Goal: Transaction & Acquisition: Obtain resource

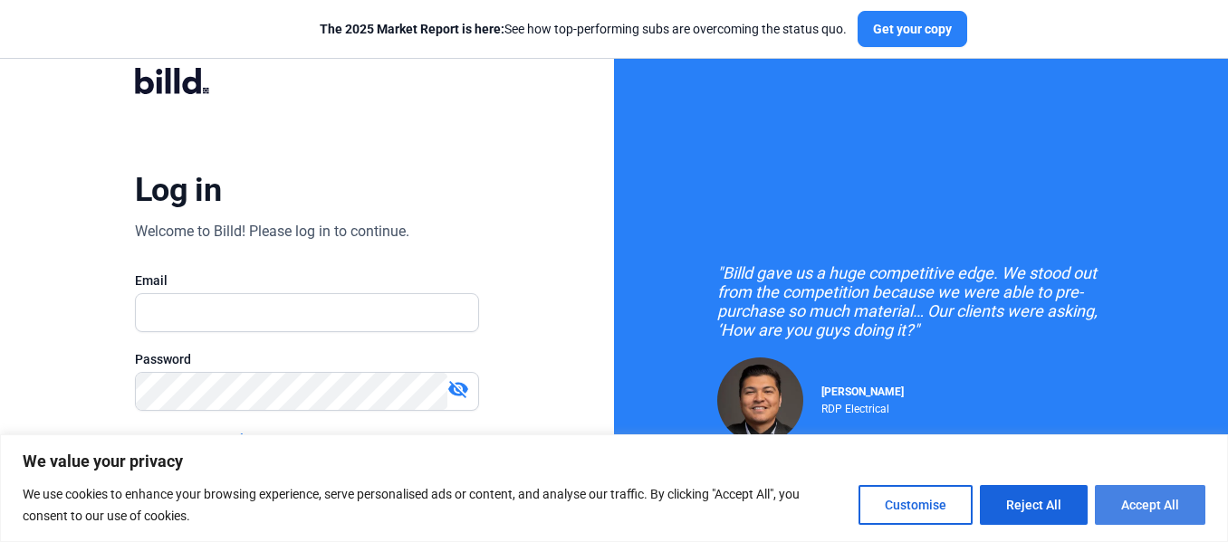
click at [1131, 497] on button "Accept All" at bounding box center [1150, 505] width 110 height 40
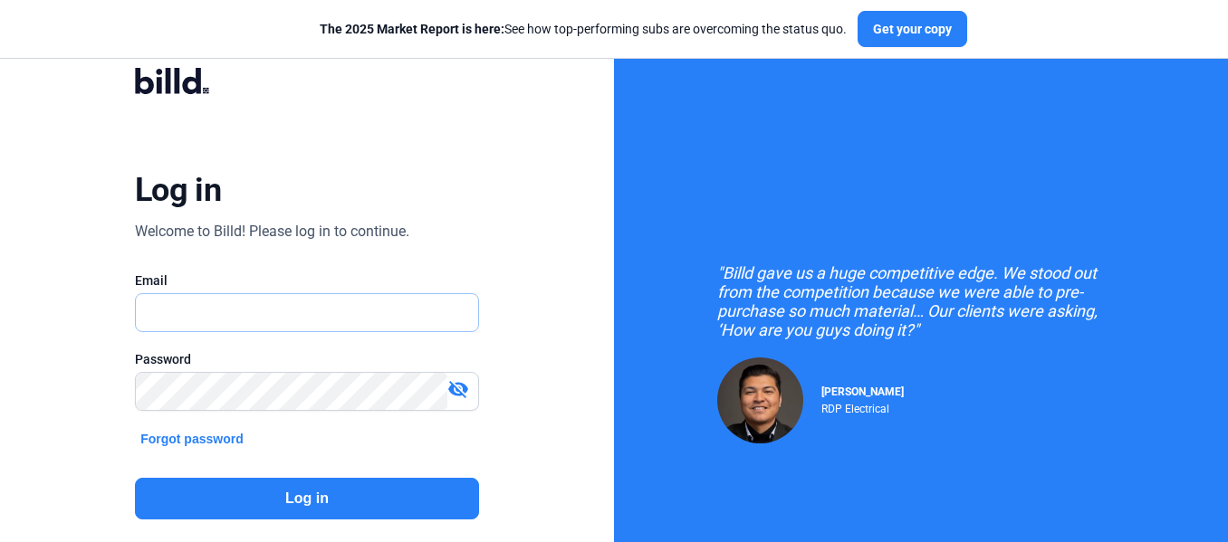
click at [409, 311] on input "text" at bounding box center [297, 312] width 323 height 37
paste input "[EMAIL_ADDRESS][DOMAIN_NAME]"
type input "[EMAIL_ADDRESS][DOMAIN_NAME]"
click at [158, 501] on button "Log in" at bounding box center [307, 499] width 344 height 42
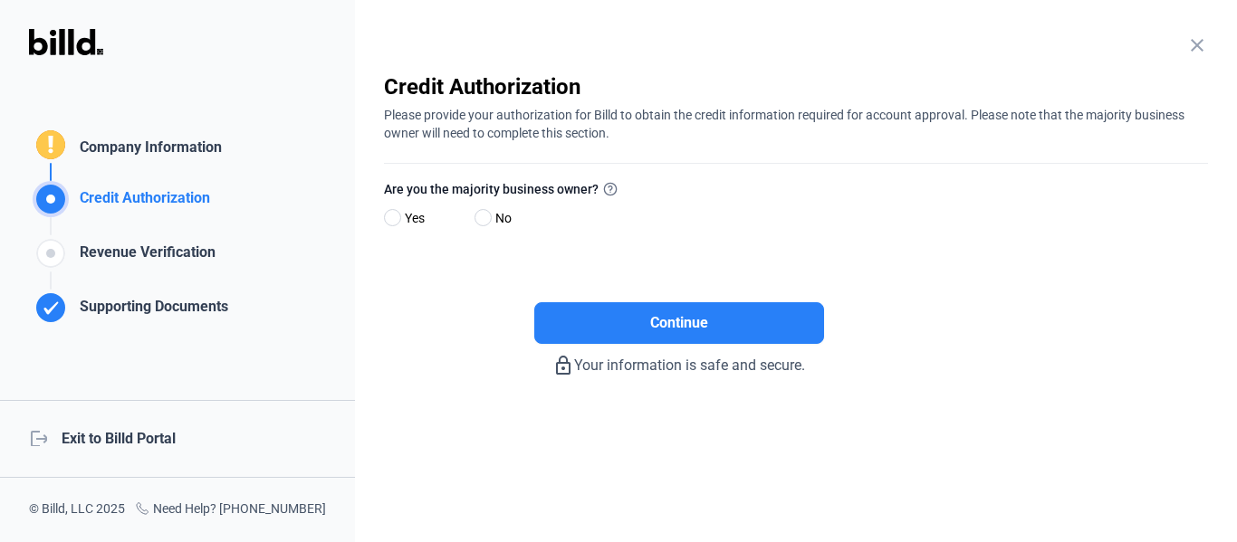
click at [89, 358] on div "Credit Authorization Company Information Credit Authorization Revenue Verificat…" at bounding box center [177, 271] width 355 height 542
click at [132, 436] on div "logout Exit to Billd Portal" at bounding box center [177, 439] width 355 height 78
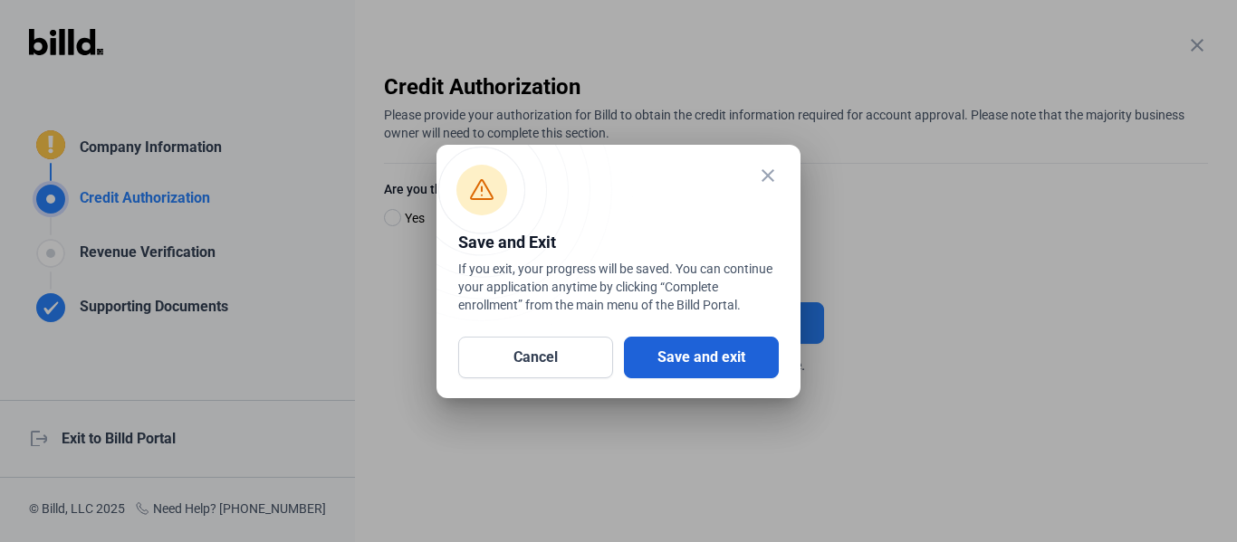
click at [684, 359] on button "Save and exit" at bounding box center [701, 358] width 155 height 42
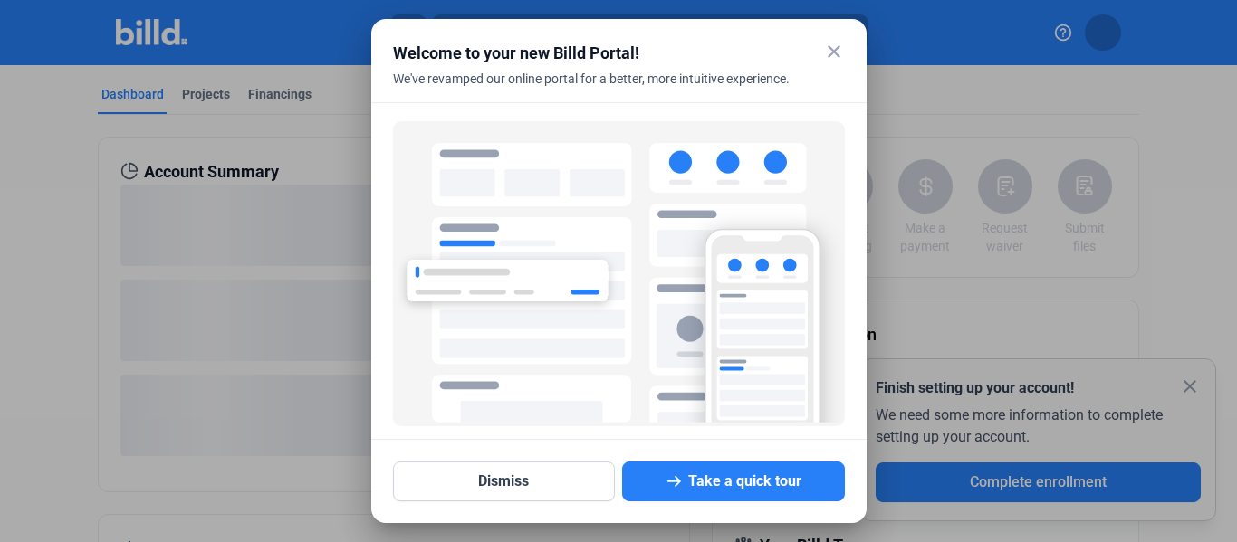
scroll to position [123, 0]
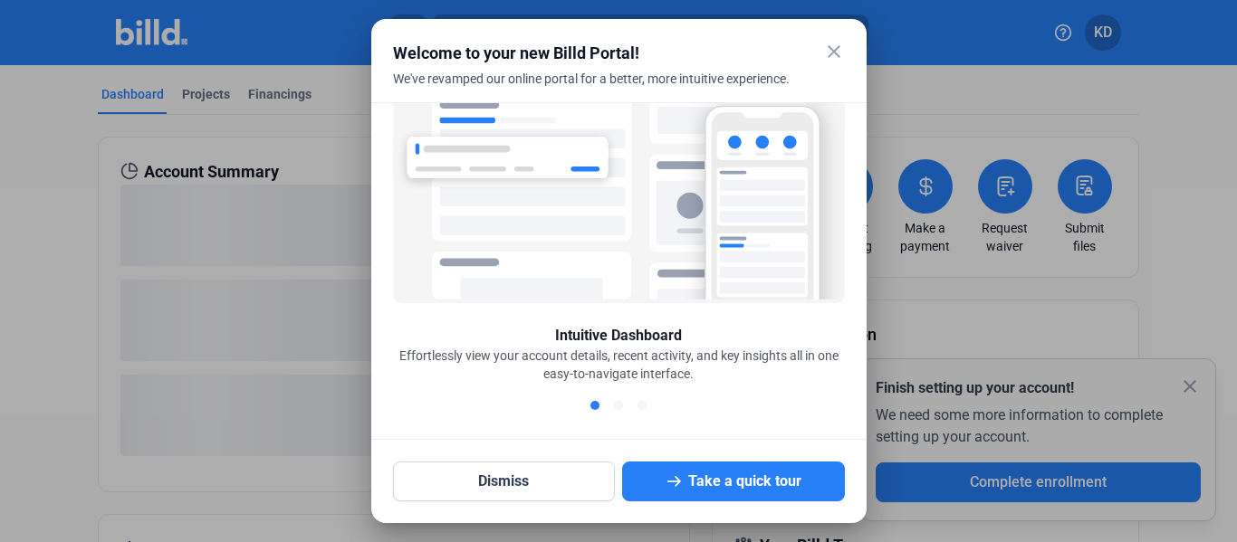
click at [832, 48] on mat-icon "close" at bounding box center [834, 52] width 22 height 22
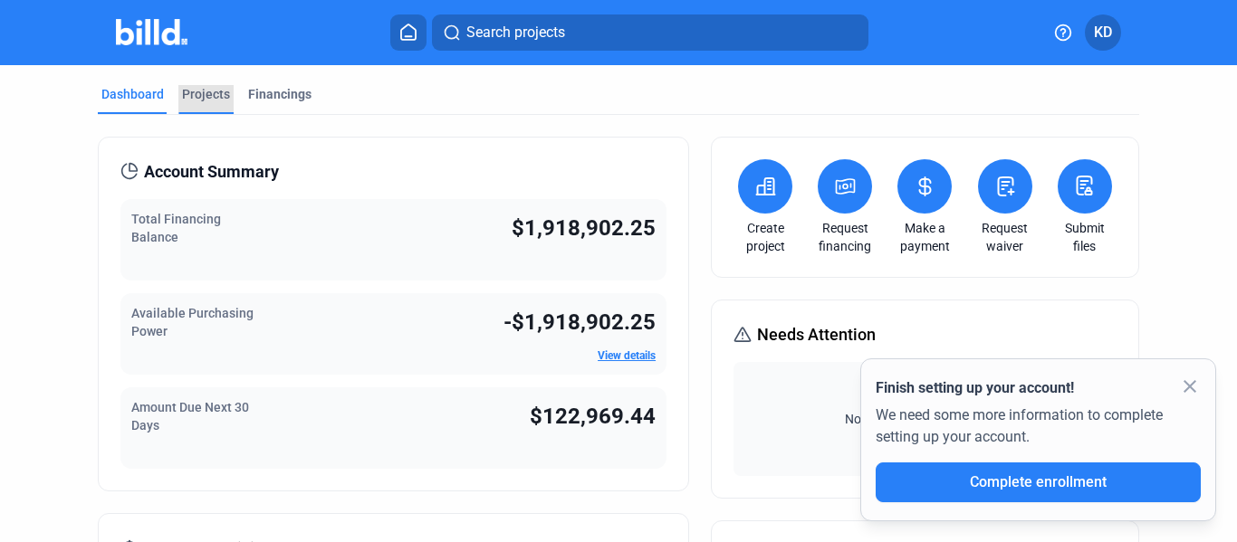
click at [213, 95] on div "Projects" at bounding box center [206, 94] width 48 height 18
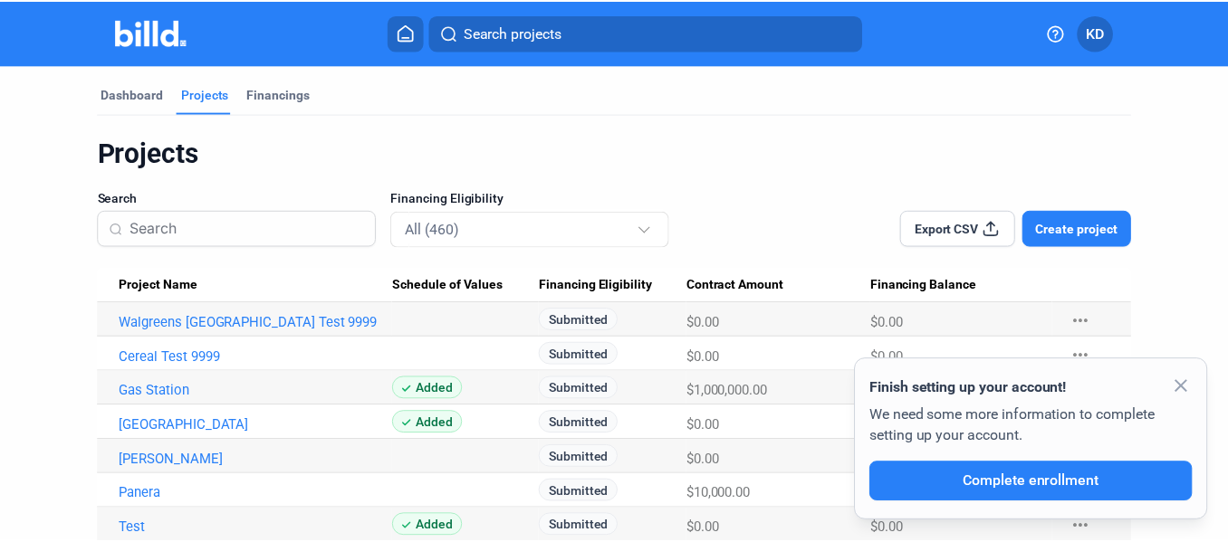
scroll to position [91, 0]
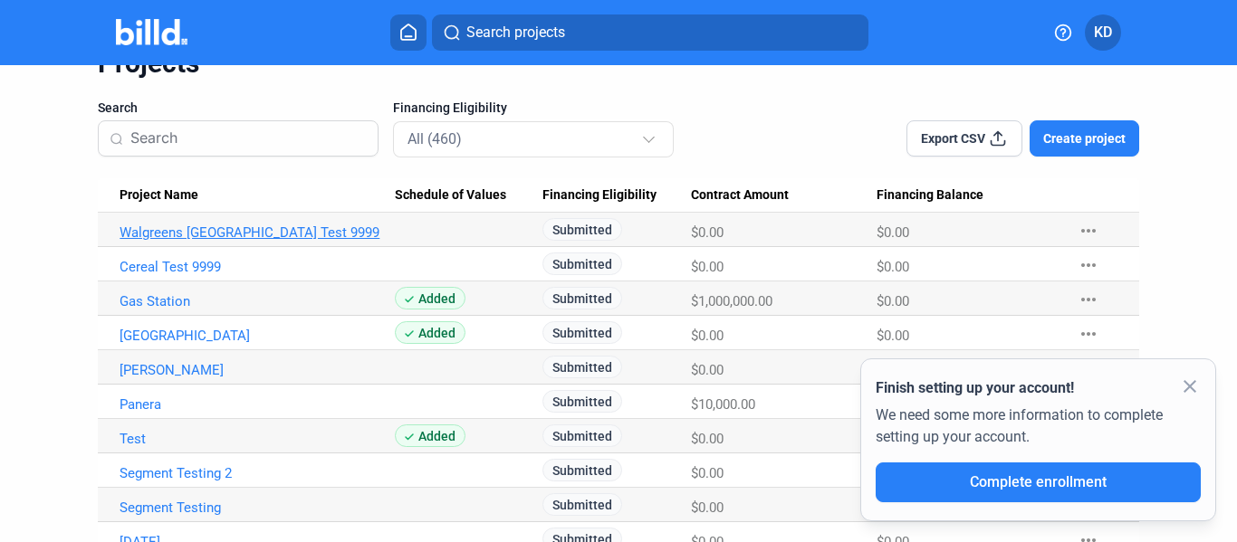
click at [261, 229] on link "Walgreens [GEOGRAPHIC_DATA] Test 9999" at bounding box center [257, 233] width 275 height 16
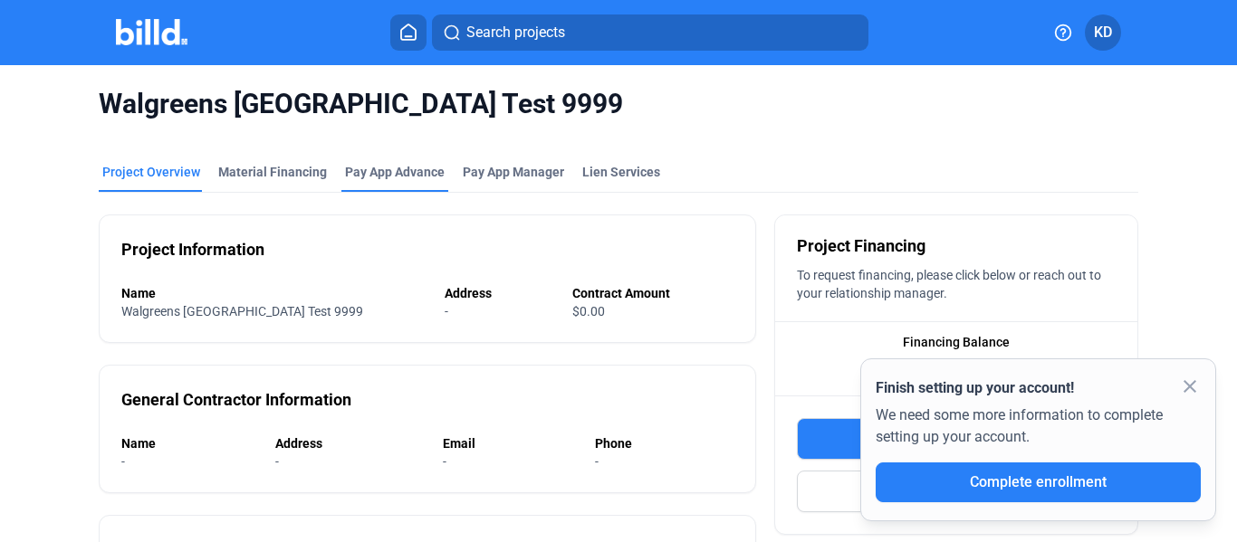
click at [389, 173] on div "Pay App Advance" at bounding box center [395, 172] width 100 height 18
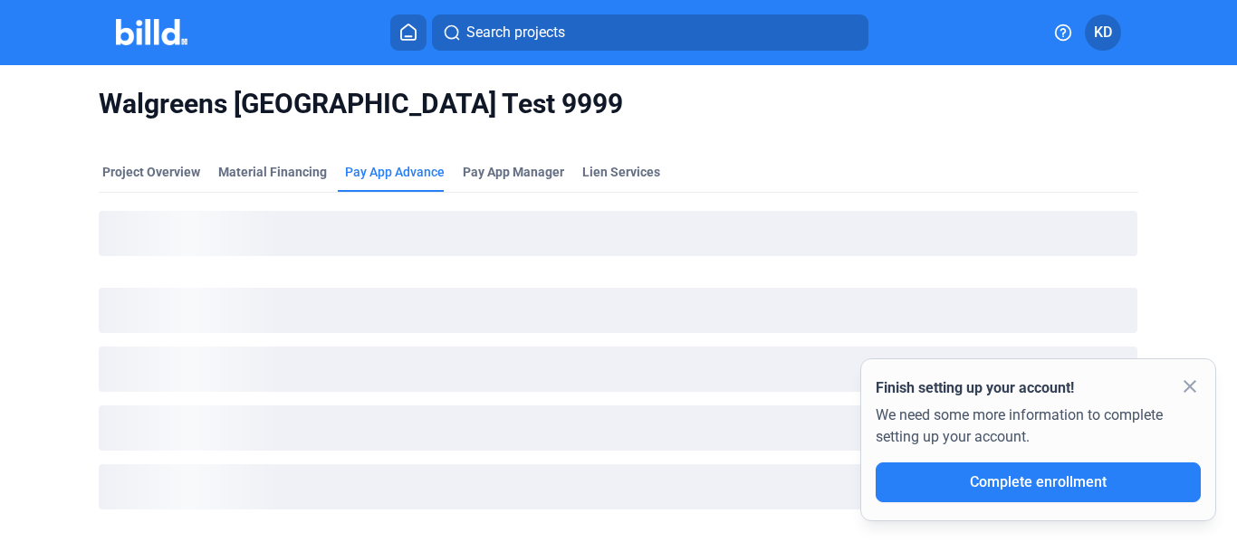
click at [1196, 388] on mat-icon "close" at bounding box center [1190, 387] width 22 height 22
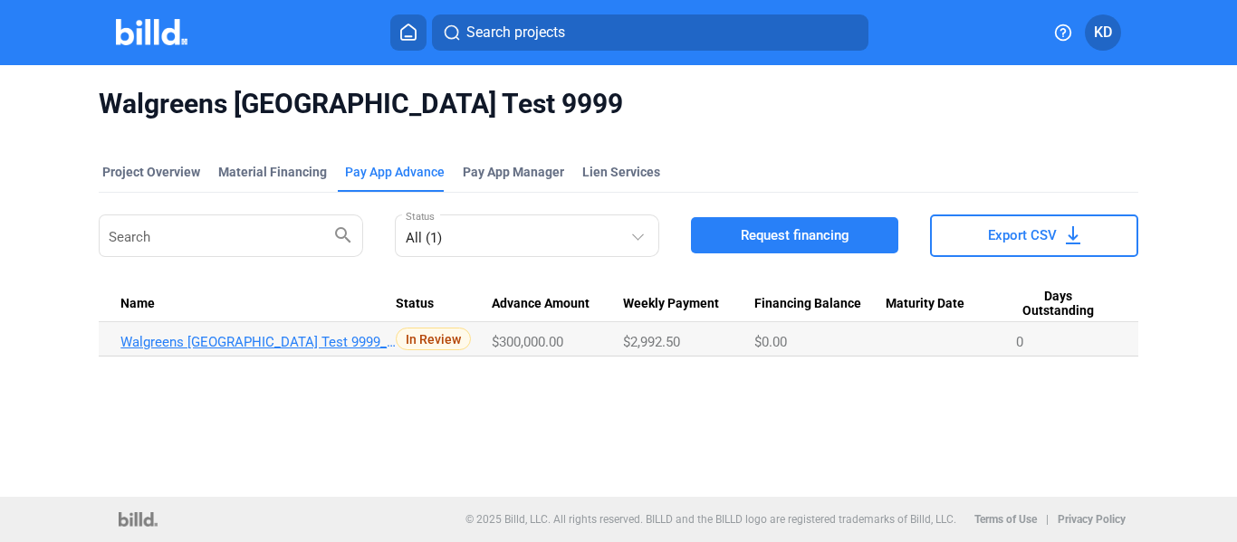
click at [329, 343] on link "Walgreens 9th Street Test 9999_PA_FEB" at bounding box center [257, 342] width 275 height 16
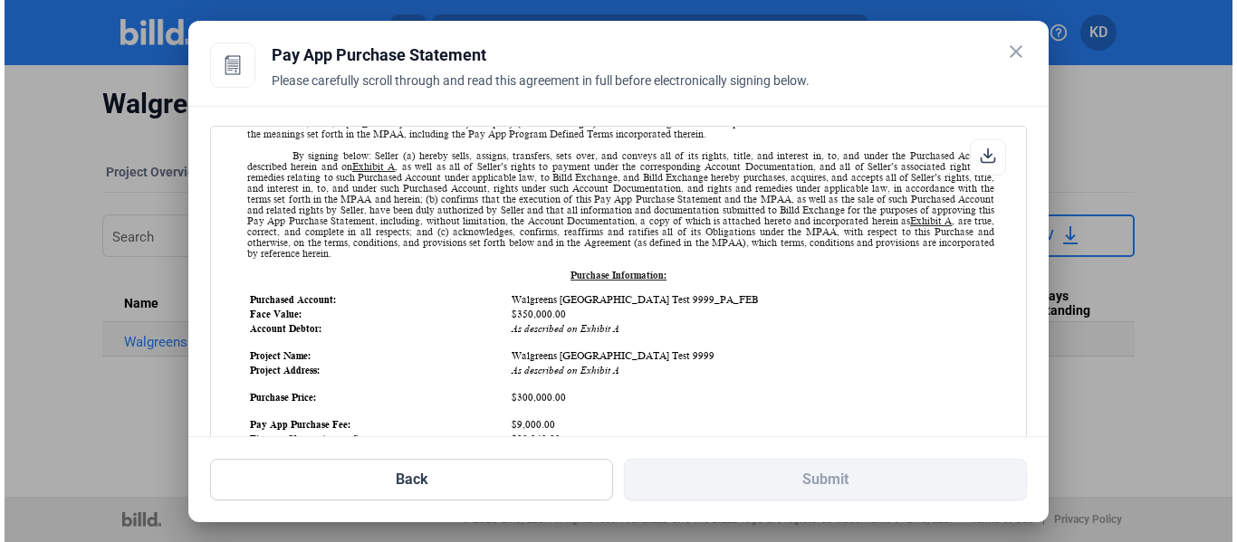
scroll to position [634, 0]
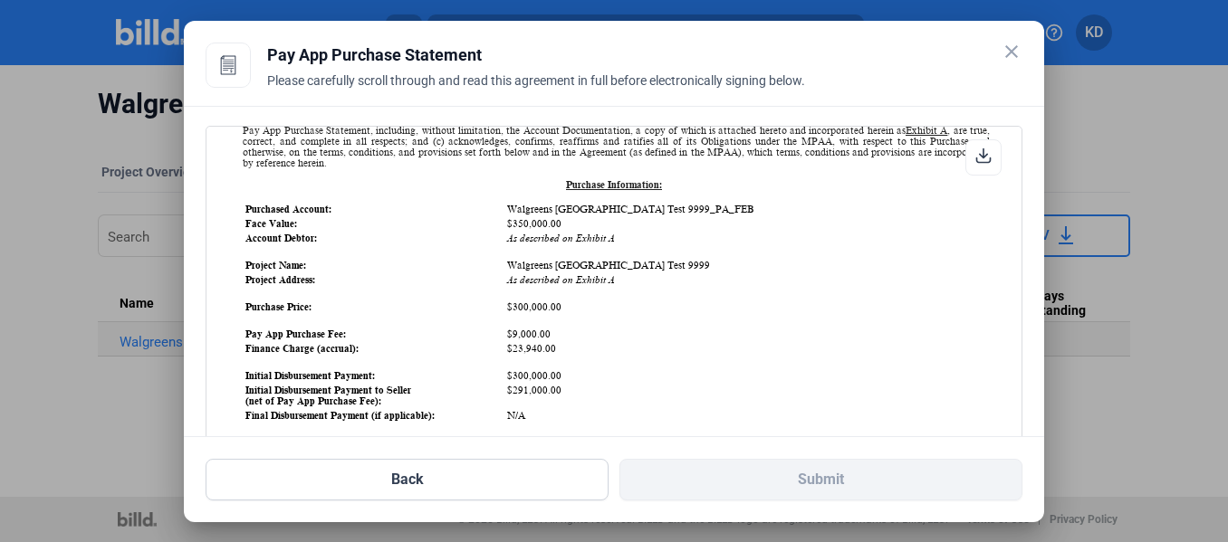
drag, startPoint x: 620, startPoint y: 276, endPoint x: 234, endPoint y: 281, distance: 385.7
click at [522, 248] on table "Purchased Account: Walgreens 9th Street Test 9999_PA_FEB Face Value: $350,000.0…" at bounding box center [616, 462] width 747 height 522
drag, startPoint x: 633, startPoint y: 289, endPoint x: 243, endPoint y: 238, distance: 393.5
click at [243, 238] on table "Purchased Account: Walgreens 9th Street Test 9999_PA_FEB Face Value: $350,000.0…" at bounding box center [616, 462] width 747 height 522
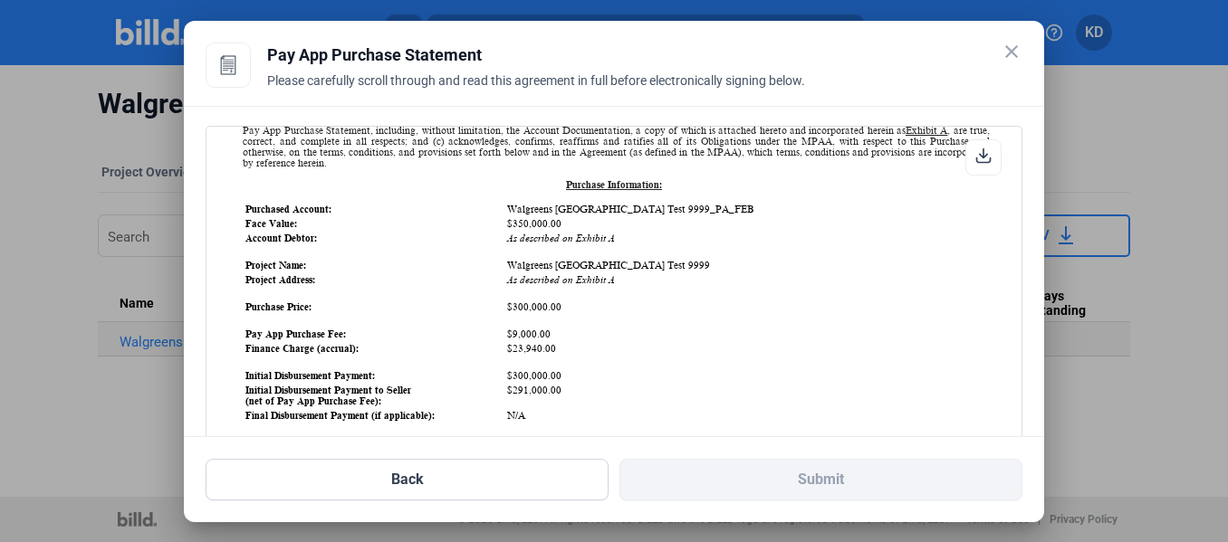
click at [611, 284] on td "As described on Exhibit A" at bounding box center [747, 279] width 482 height 13
click at [1015, 46] on mat-icon "close" at bounding box center [1011, 52] width 22 height 22
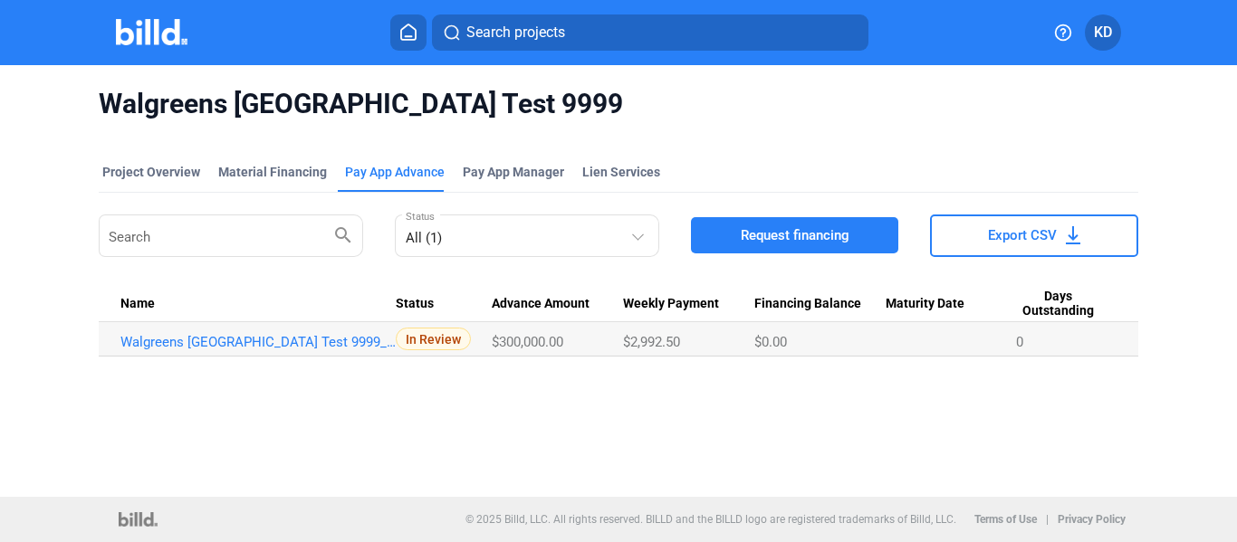
click at [162, 40] on img at bounding box center [152, 32] width 72 height 26
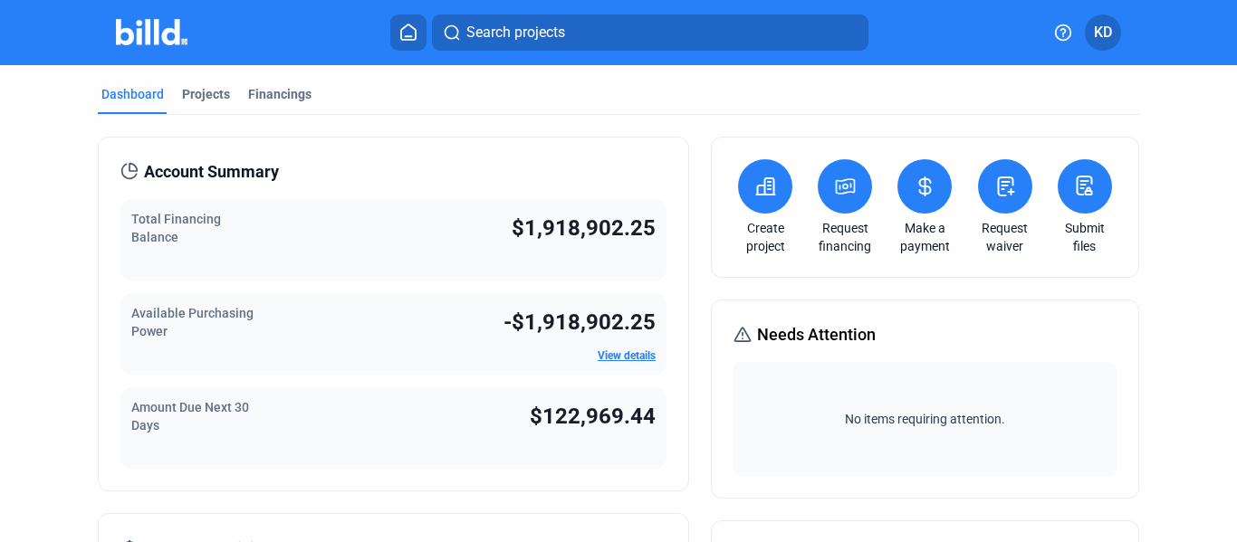
click at [48, 57] on mat-toolbar "Search projects KD" at bounding box center [618, 32] width 1237 height 65
click at [205, 92] on div "Projects" at bounding box center [206, 94] width 48 height 18
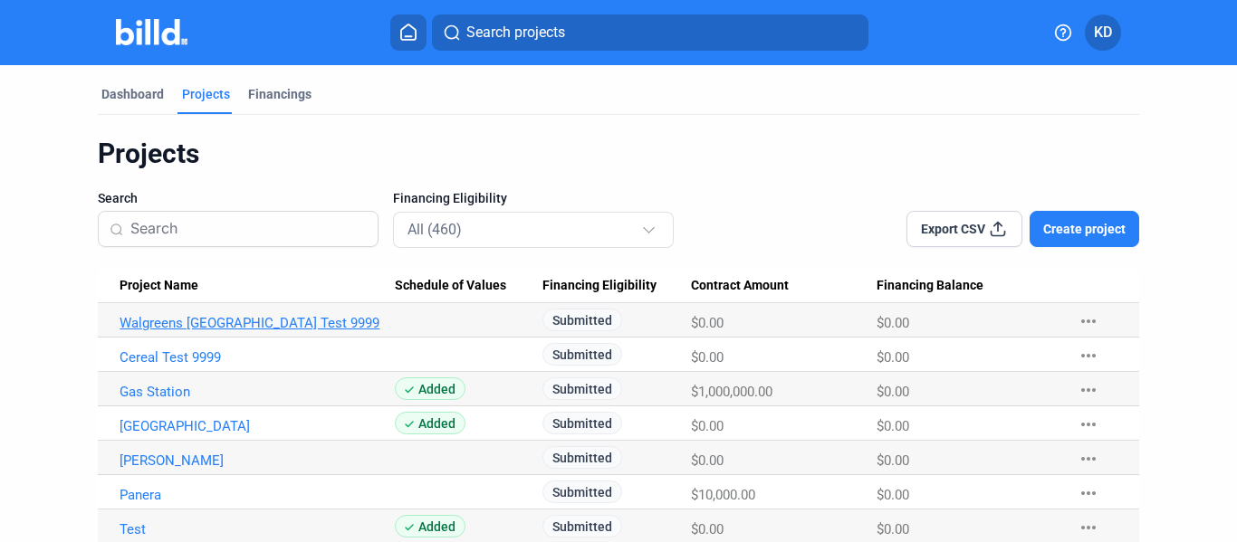
click at [218, 330] on link "Walgreens [GEOGRAPHIC_DATA] Test 9999" at bounding box center [257, 323] width 275 height 16
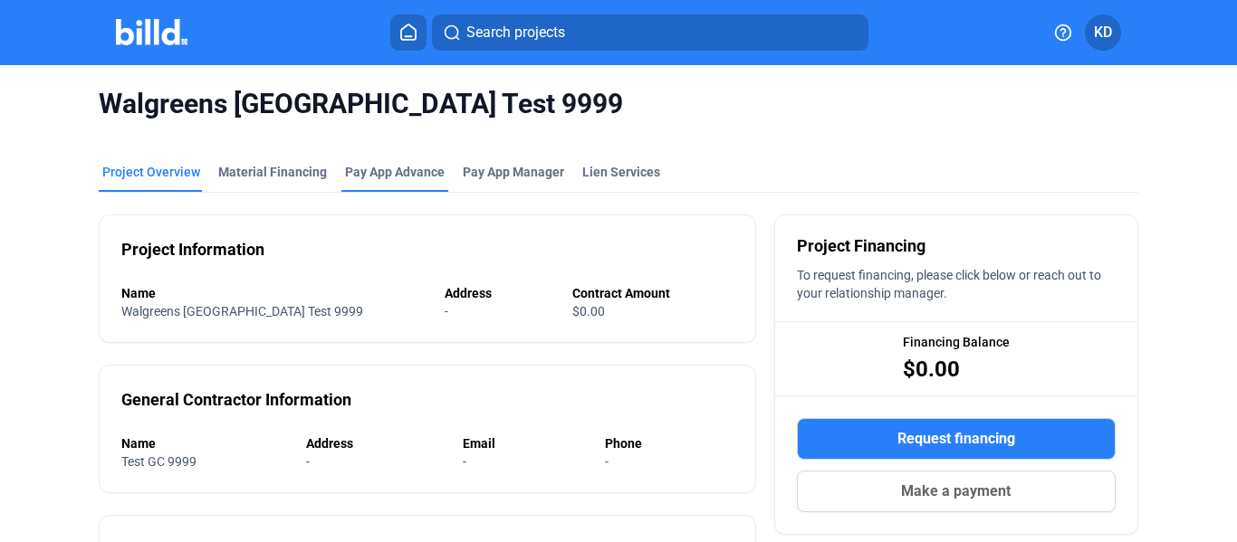
click at [407, 170] on div "Pay App Advance" at bounding box center [395, 172] width 100 height 18
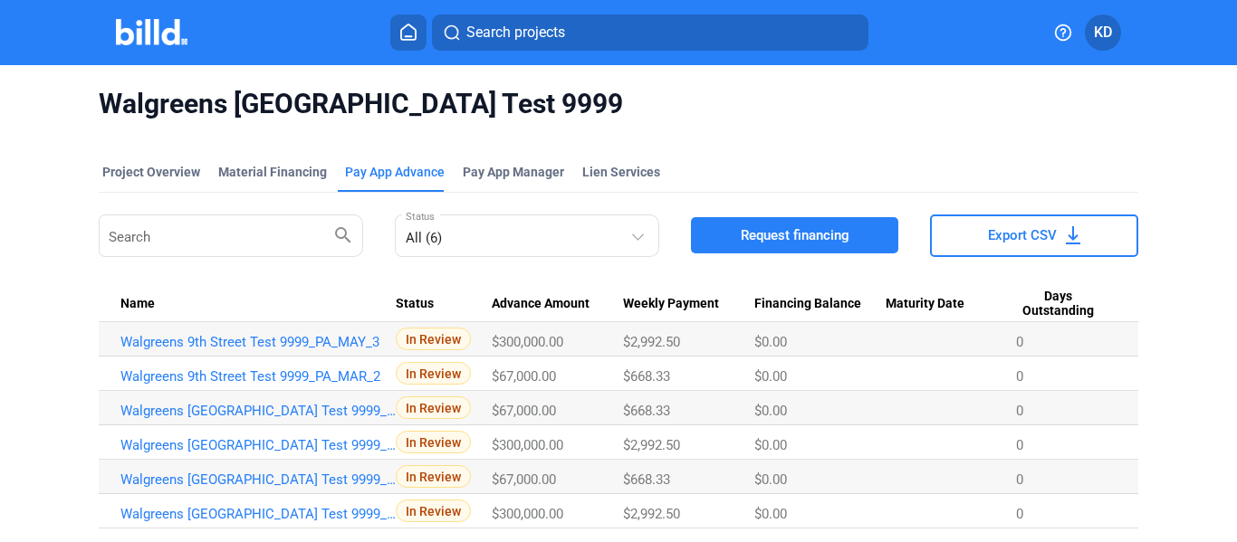
click at [1113, 43] on button "KD" at bounding box center [1103, 32] width 36 height 36
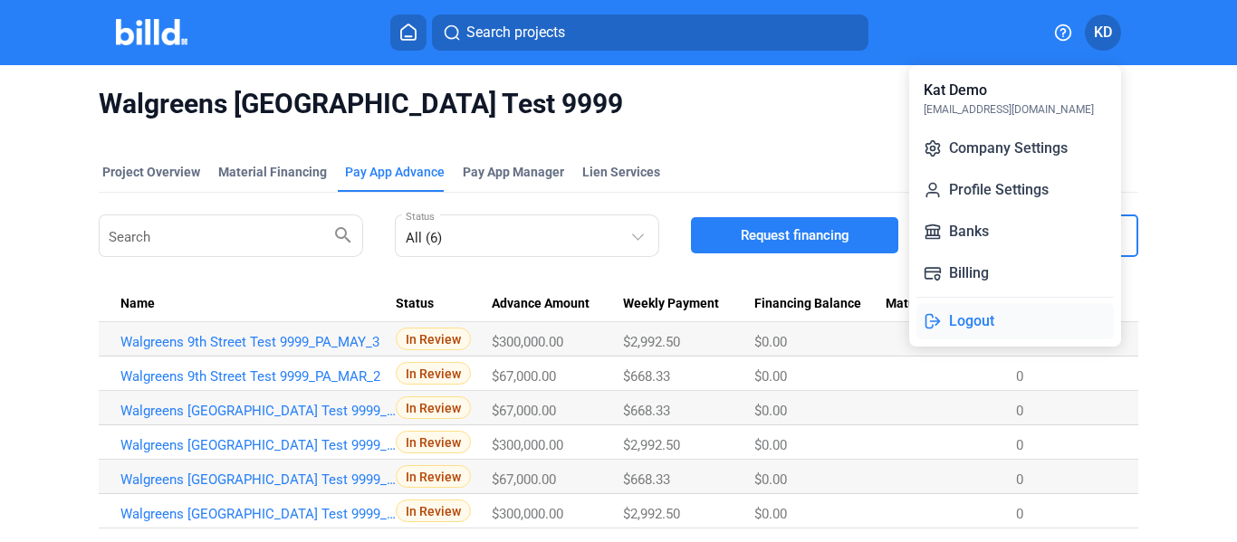
click at [973, 336] on button "Logout" at bounding box center [1014, 321] width 197 height 36
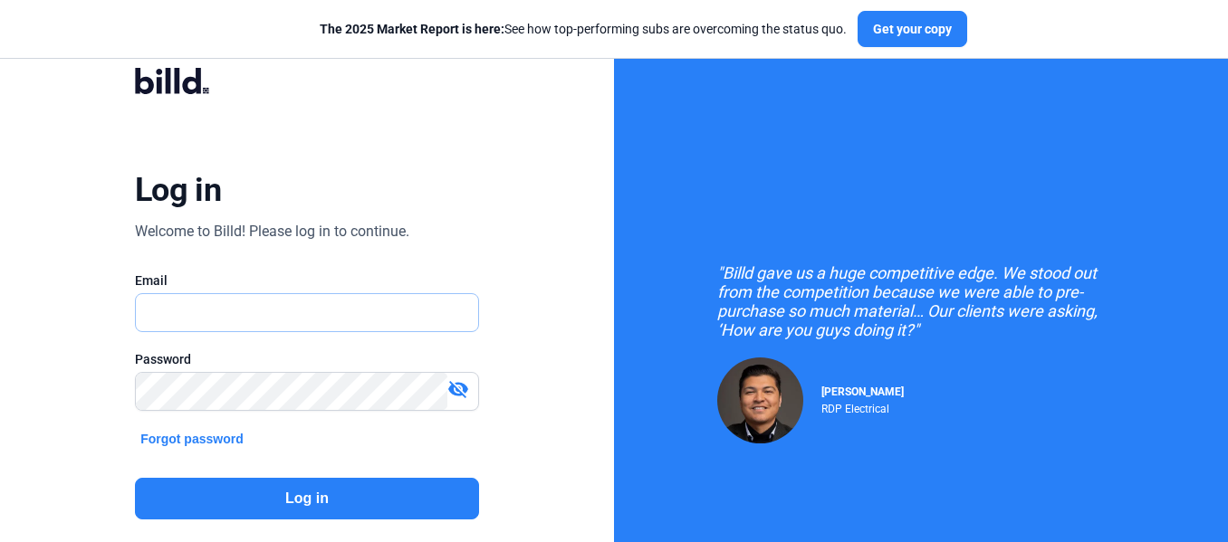
click at [333, 297] on input "text" at bounding box center [307, 312] width 342 height 37
paste input "[EMAIL_ADDRESS][DOMAIN_NAME]"
type input "[EMAIL_ADDRESS][DOMAIN_NAME]"
click at [362, 512] on button "Log in" at bounding box center [307, 499] width 344 height 42
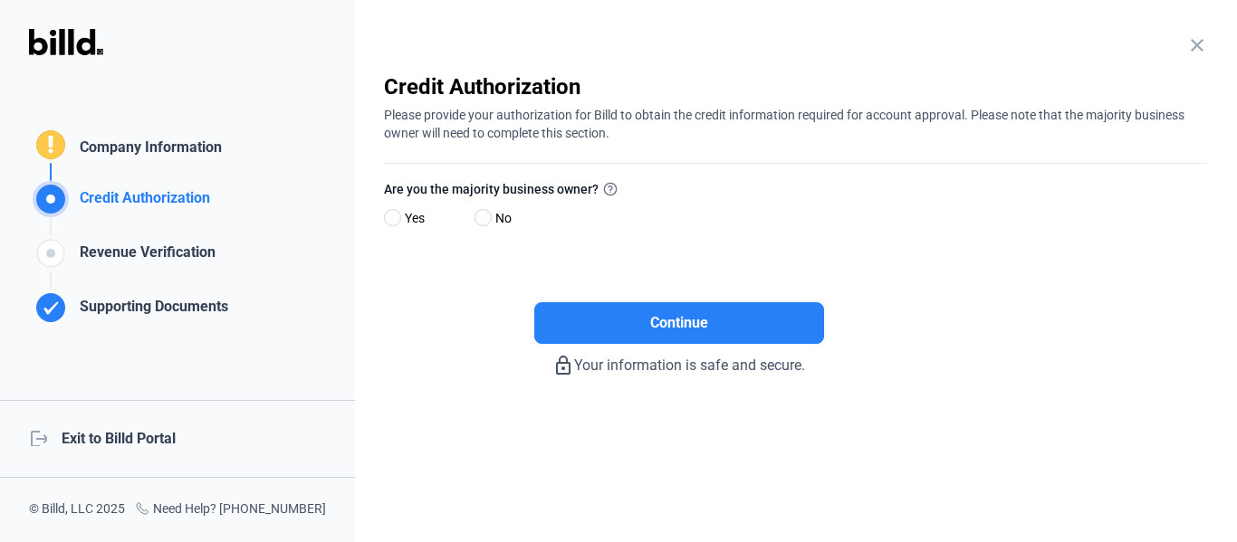
click at [106, 442] on div "logout Exit to Billd Portal" at bounding box center [177, 439] width 355 height 78
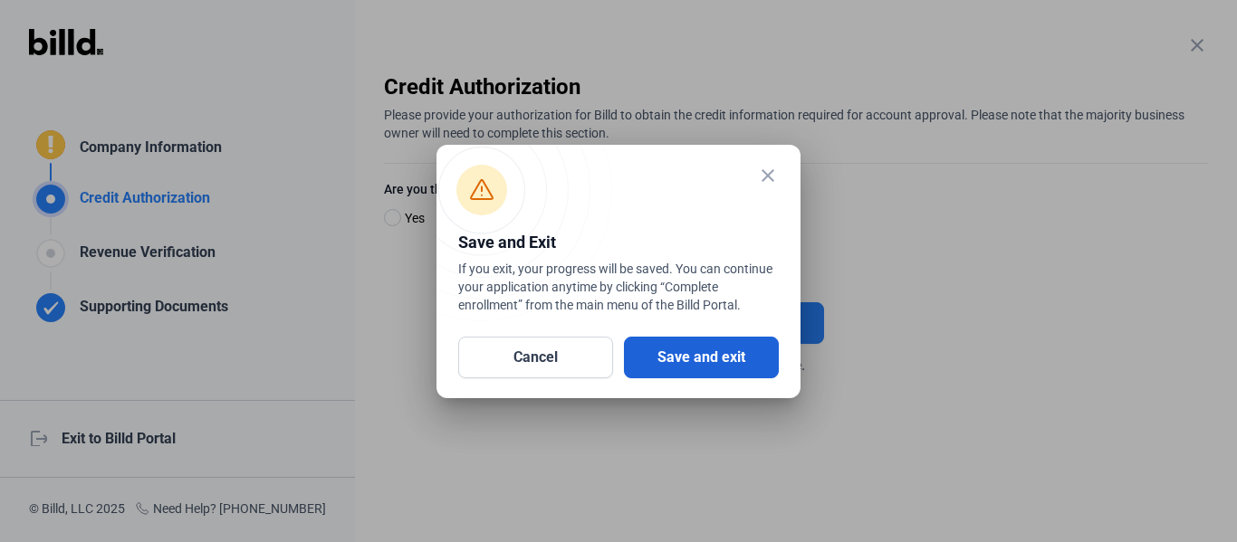
click at [652, 345] on button "Save and exit" at bounding box center [701, 358] width 155 height 42
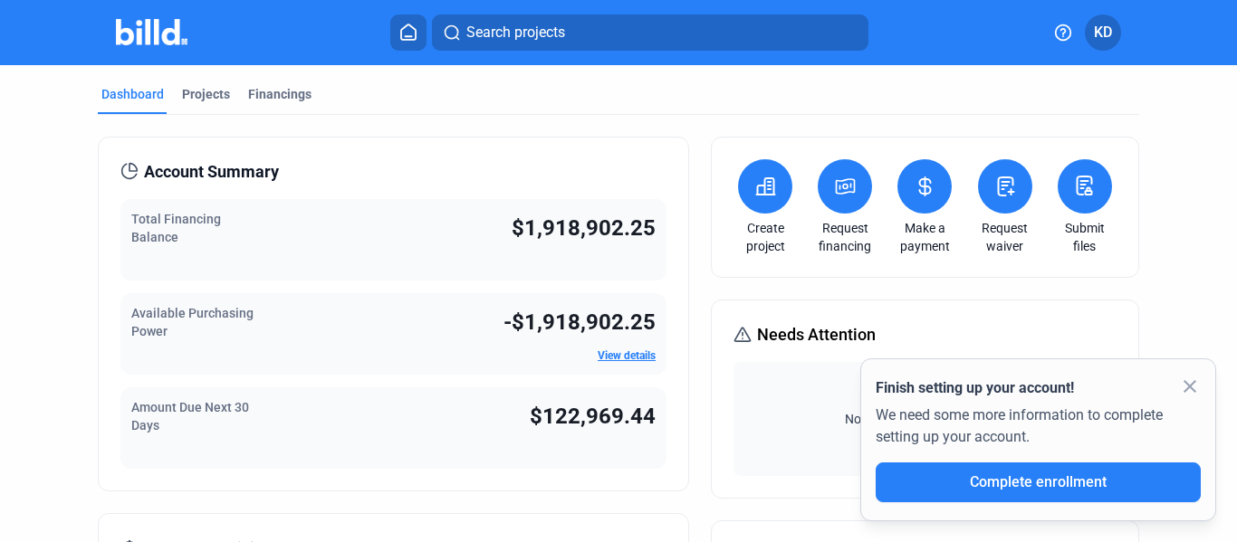
click at [835, 205] on button at bounding box center [845, 186] width 54 height 54
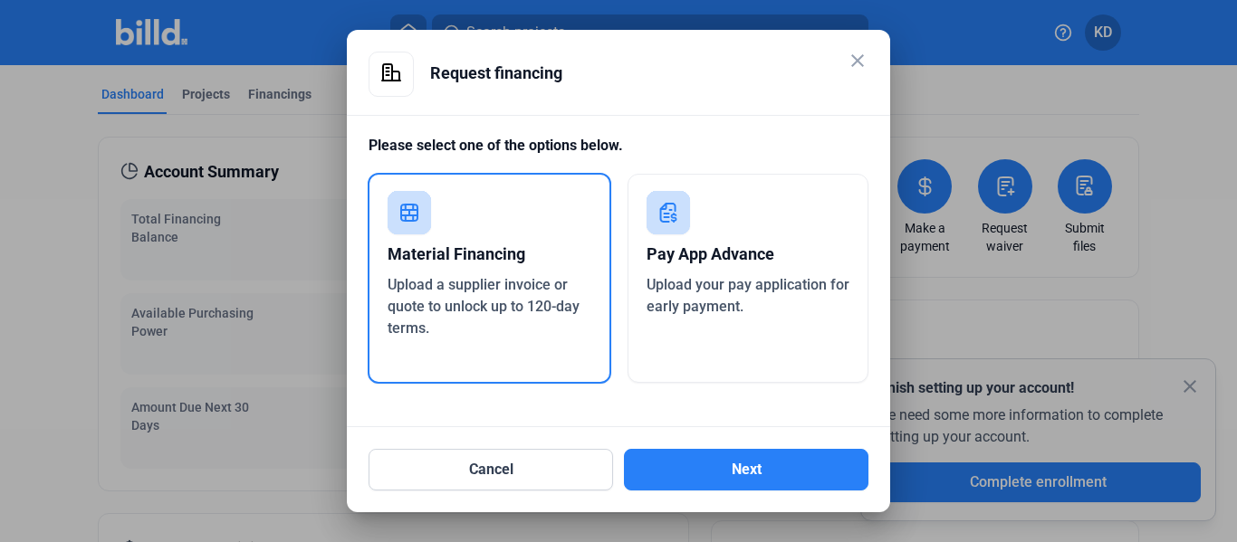
click at [770, 249] on div "Pay App Advance" at bounding box center [748, 254] width 204 height 40
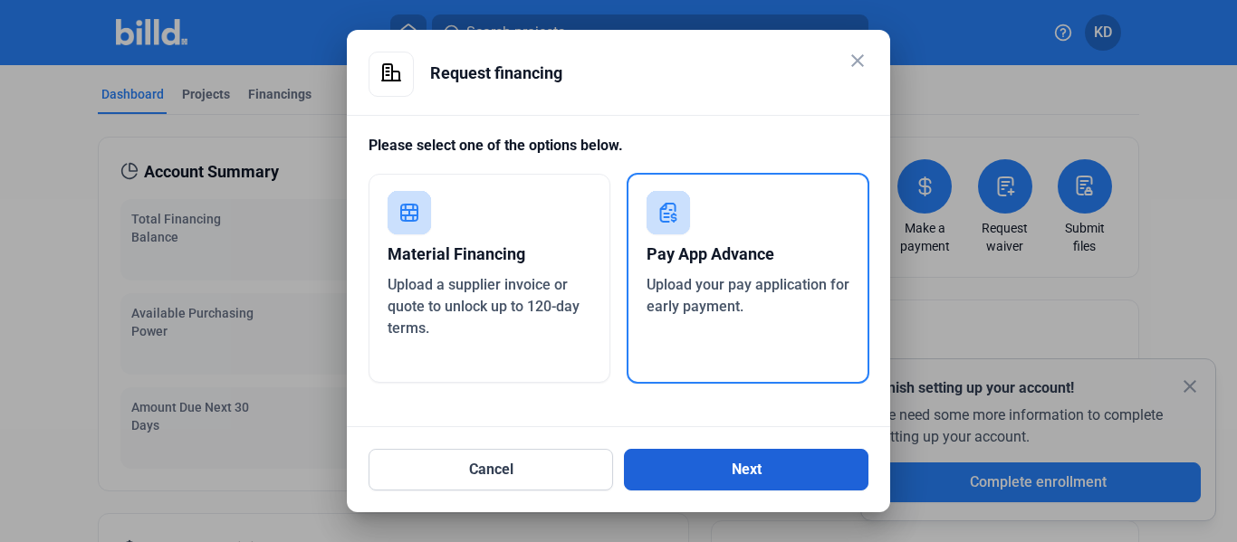
click at [682, 452] on button "Next" at bounding box center [746, 470] width 244 height 42
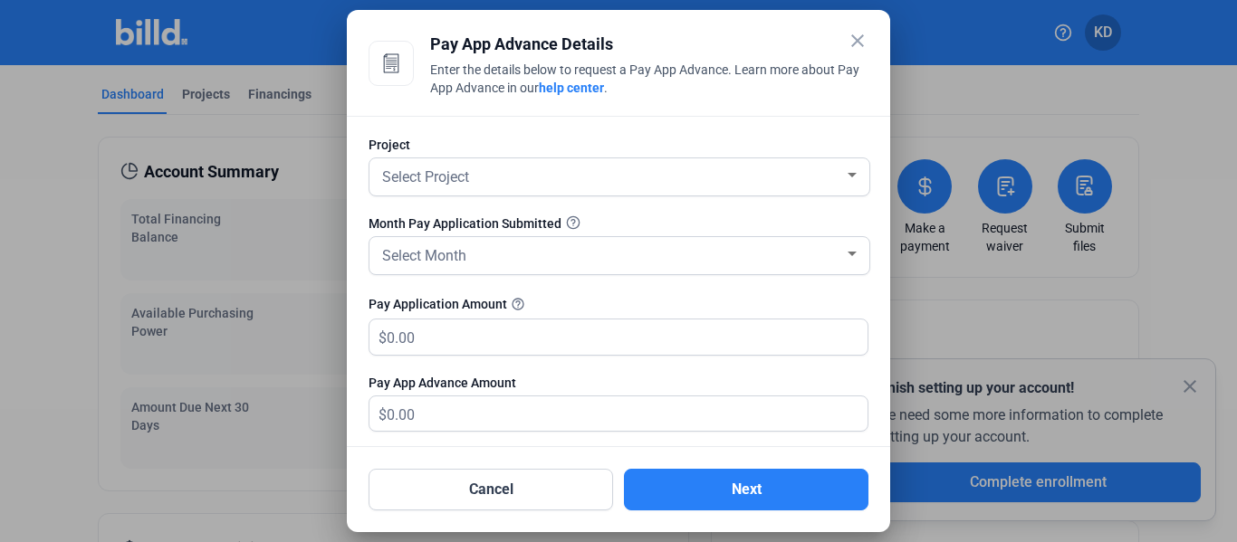
click at [663, 44] on div "Pay App Advance Details" at bounding box center [649, 44] width 438 height 25
click at [659, 44] on div "Pay App Advance Details" at bounding box center [649, 44] width 438 height 25
click at [711, 125] on div "Project Select Project Month Pay Application Submitted Select Month Pay Applica…" at bounding box center [618, 281] width 543 height 331
click at [423, 284] on div at bounding box center [618, 284] width 500 height 18
click at [853, 40] on mat-icon "close" at bounding box center [858, 41] width 22 height 22
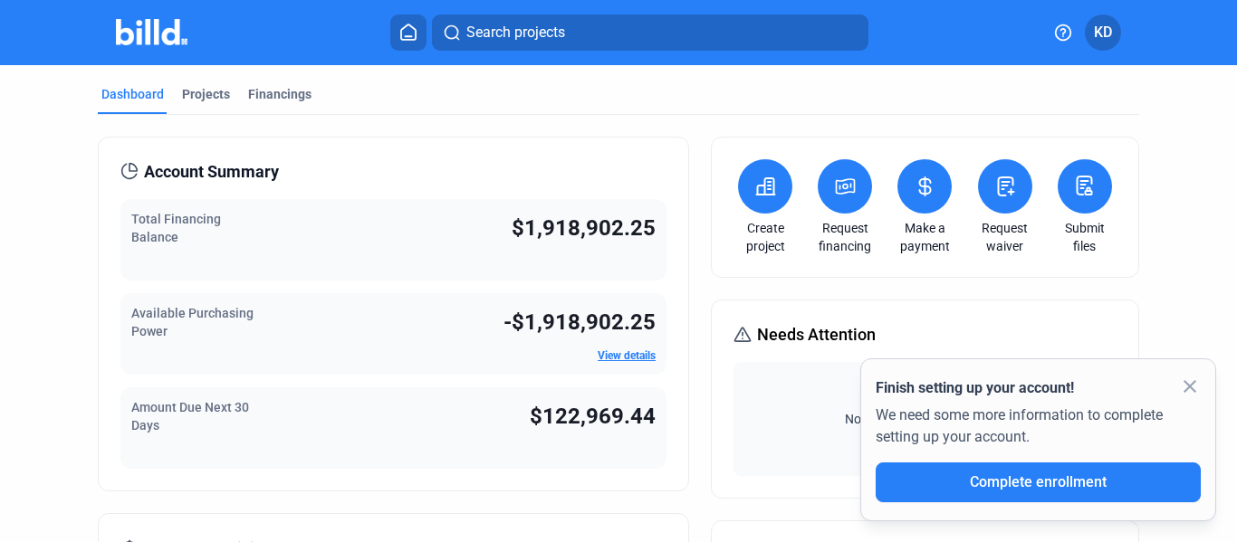
click at [835, 192] on icon at bounding box center [845, 187] width 23 height 22
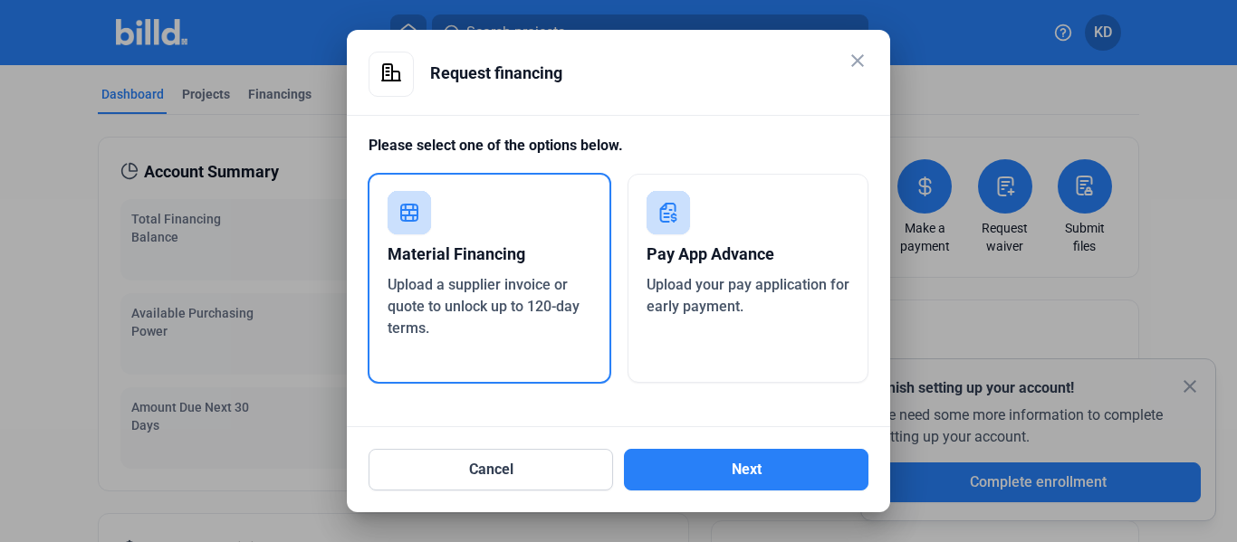
click at [495, 296] on div "Upload a supplier invoice or quote to unlock up to 120-day terms." at bounding box center [490, 306] width 204 height 65
click at [715, 464] on button "Next" at bounding box center [746, 470] width 244 height 42
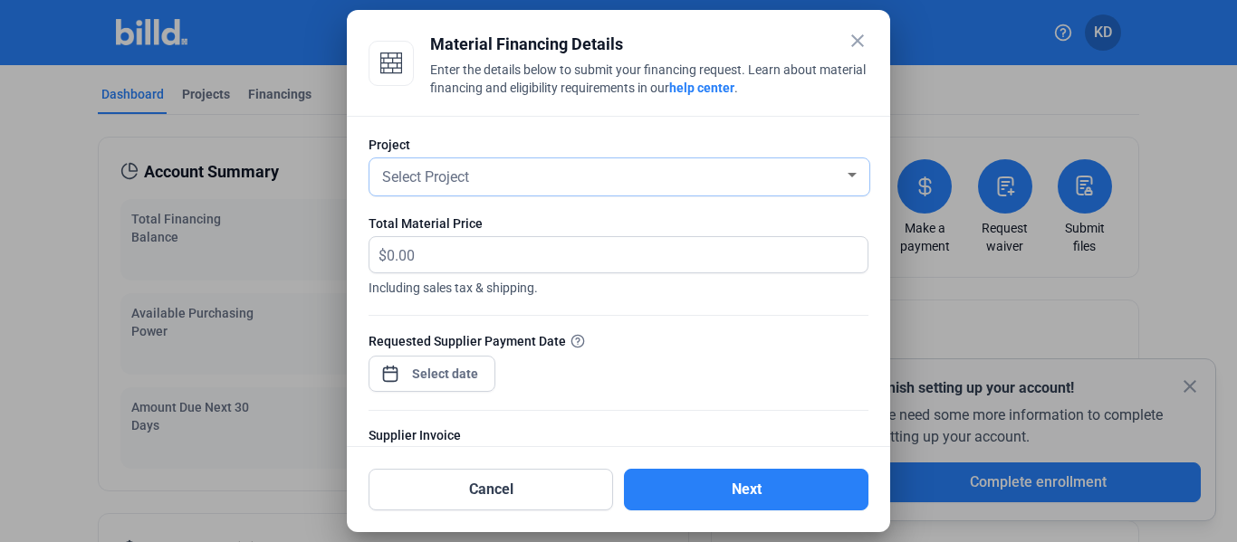
click at [678, 193] on div "Select Project" at bounding box center [619, 176] width 482 height 37
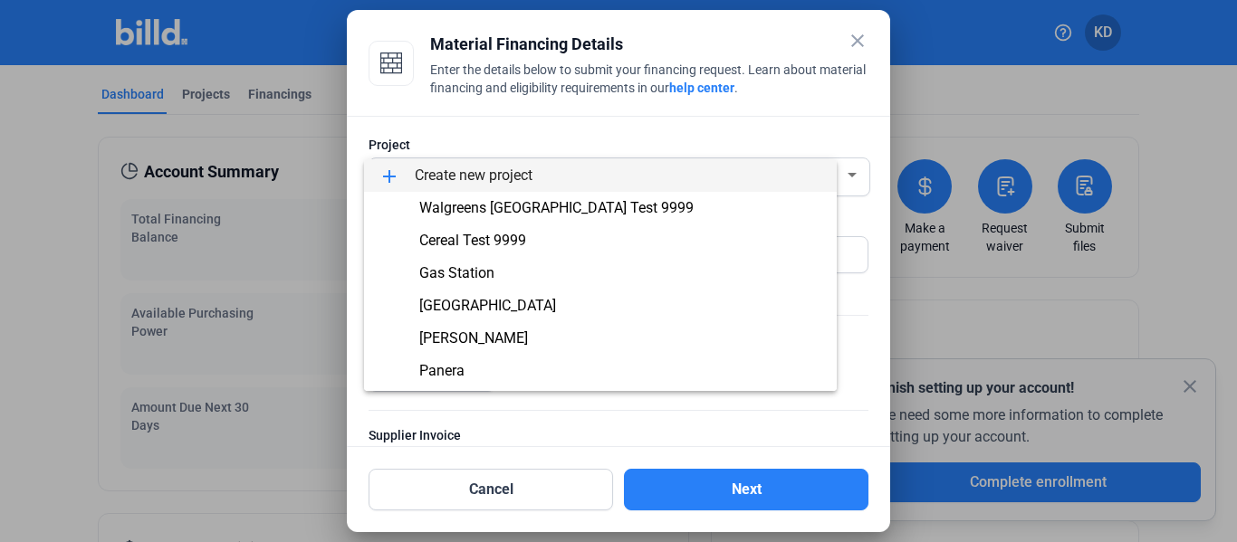
click at [616, 170] on span "add Create new project" at bounding box center [600, 175] width 444 height 33
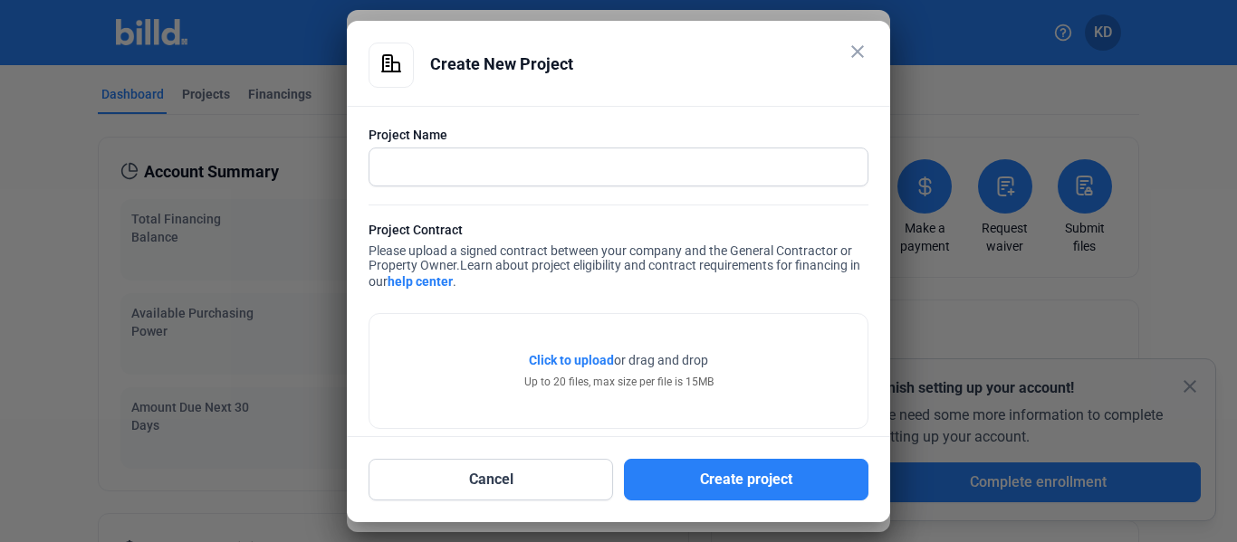
click at [865, 62] on mat-icon "close" at bounding box center [858, 52] width 22 height 22
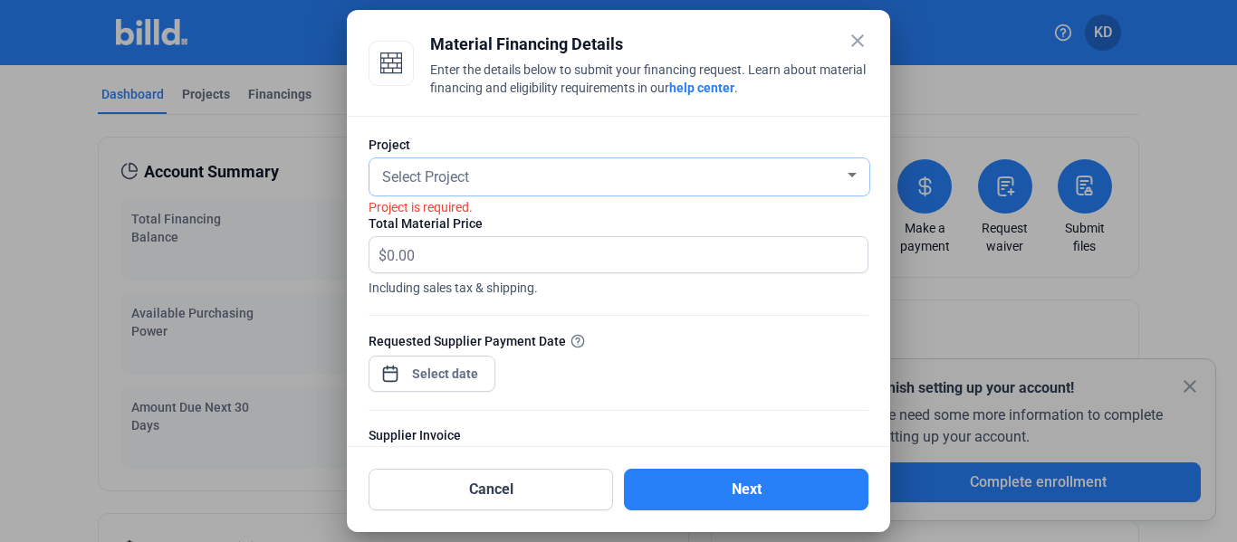
click at [585, 172] on div "Select Project" at bounding box center [610, 175] width 465 height 25
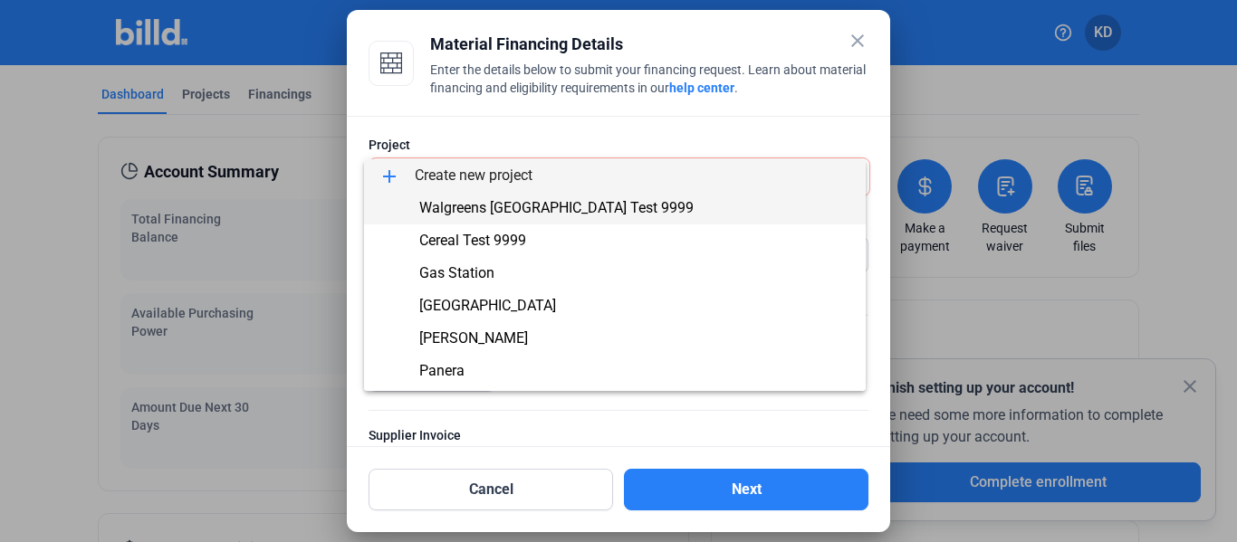
click at [527, 212] on span "Walgreens [GEOGRAPHIC_DATA] Test 9999" at bounding box center [556, 207] width 274 height 17
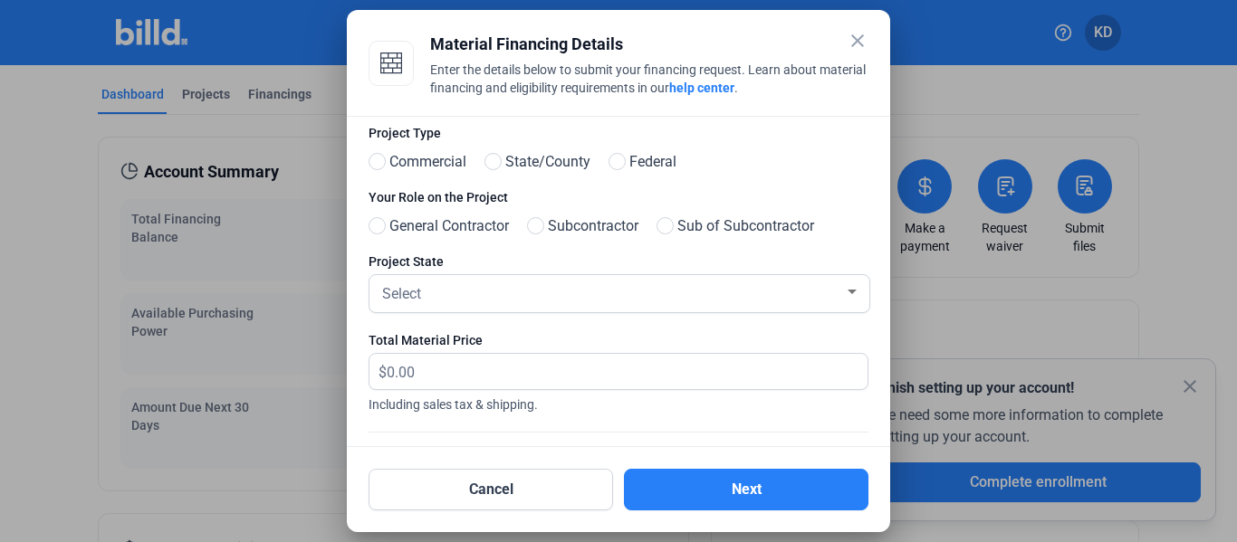
scroll to position [181, 0]
